Goal: Task Accomplishment & Management: Manage account settings

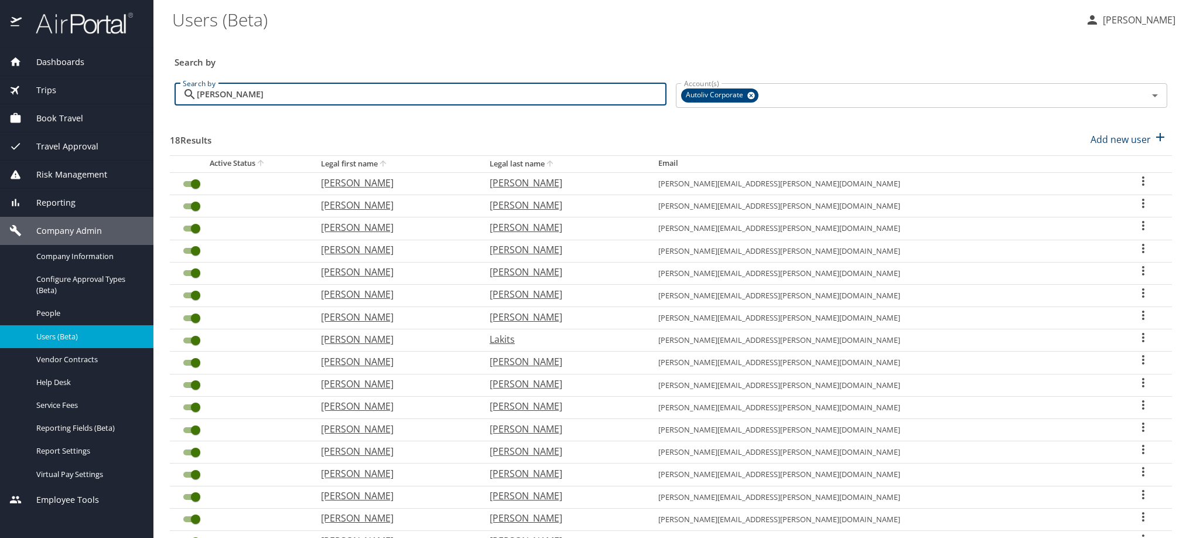
type input "[PERSON_NAME]"
click at [1138, 325] on div "User Search Table" at bounding box center [1143, 316] width 39 height 17
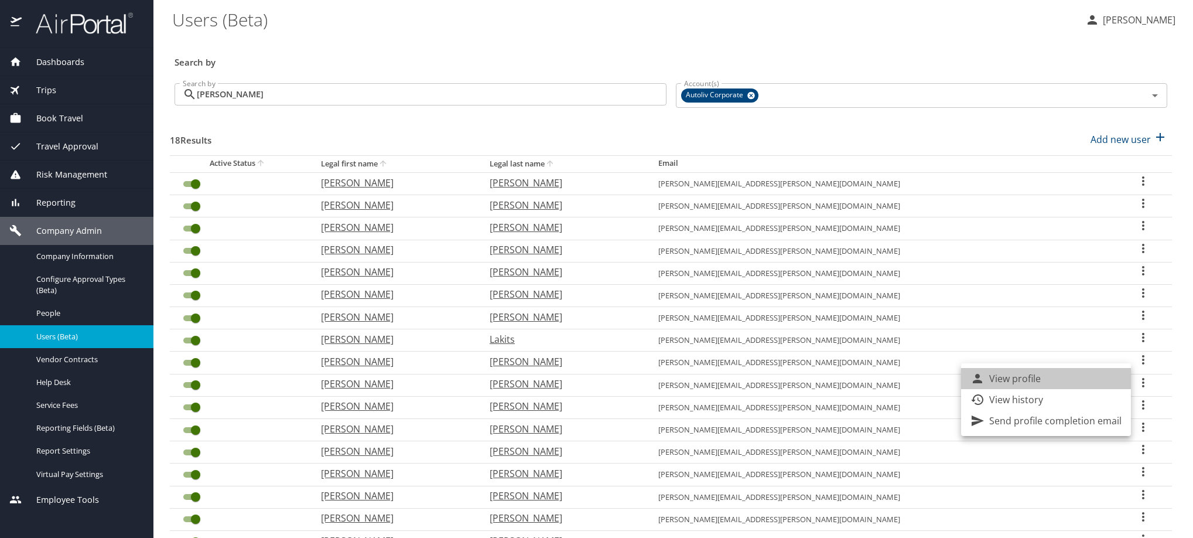
click at [1091, 388] on li "View profile" at bounding box center [1046, 378] width 170 height 21
select select "US"
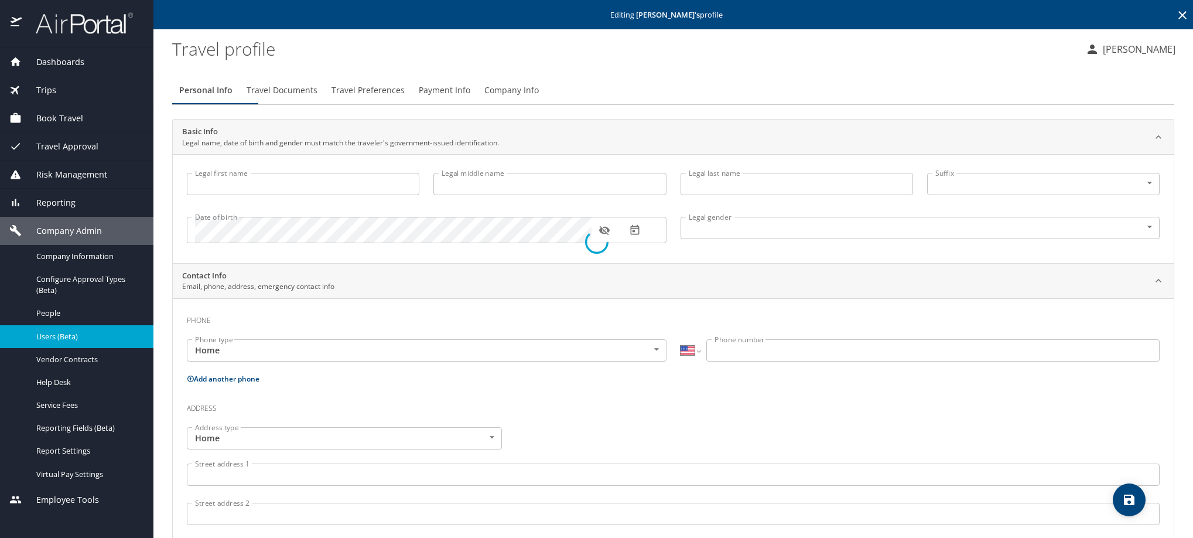
type input "[PERSON_NAME]"
type input "[DEMOGRAPHIC_DATA]"
type input "[PERSON_NAME]"
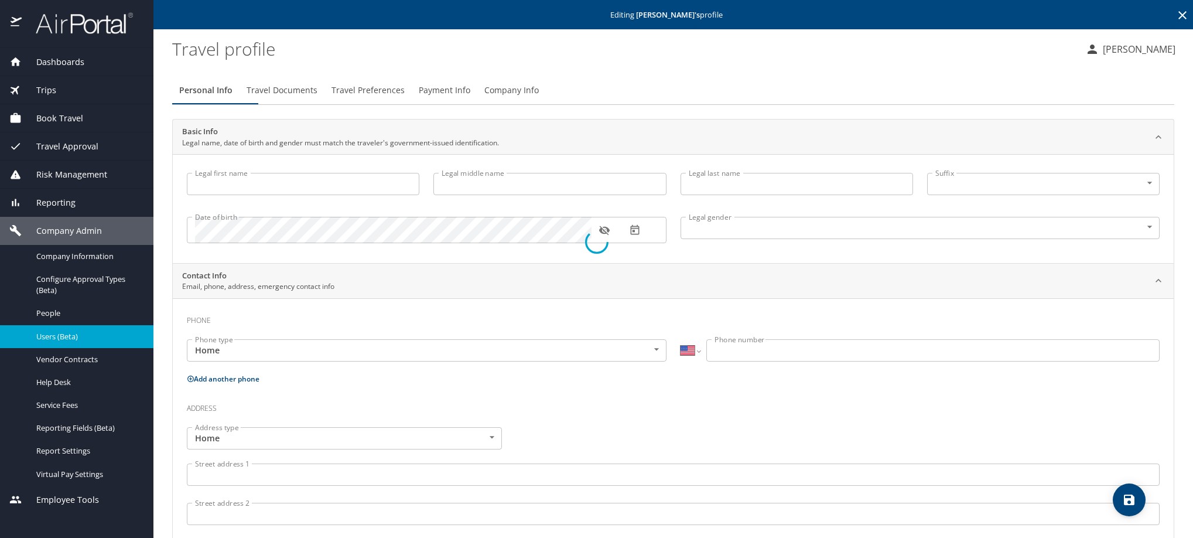
select select "MX"
type input "55 5673 3333"
select select "MX"
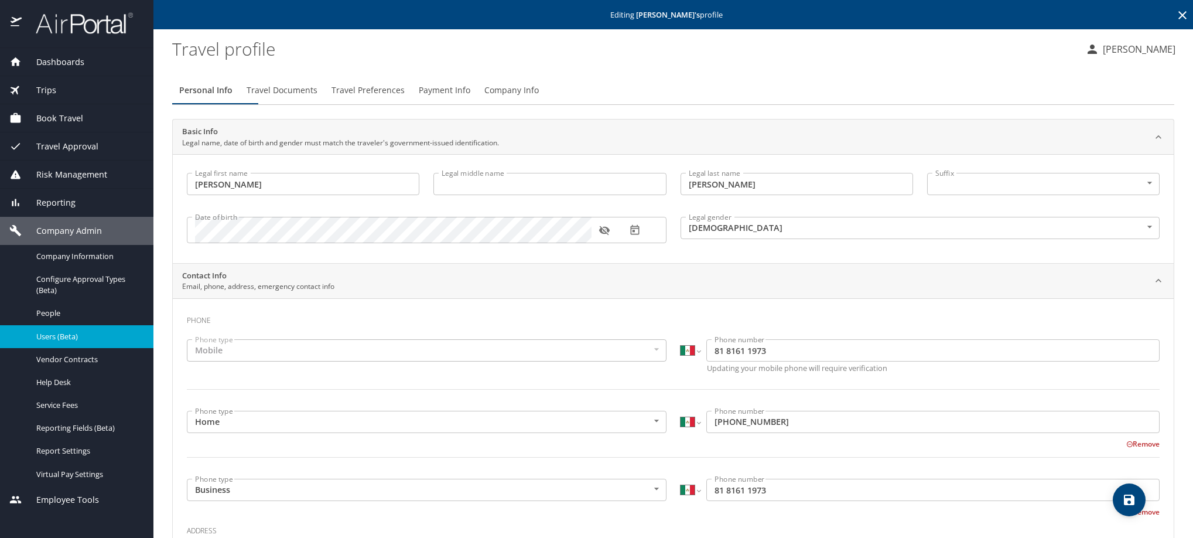
click at [470, 98] on span "Payment Info" at bounding box center [445, 90] width 52 height 15
